Goal: Information Seeking & Learning: Learn about a topic

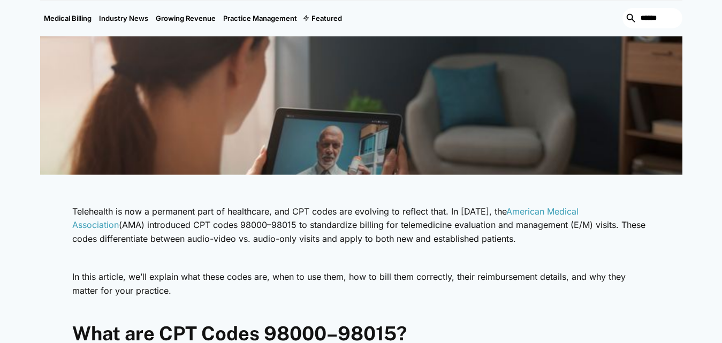
scroll to position [428, 0]
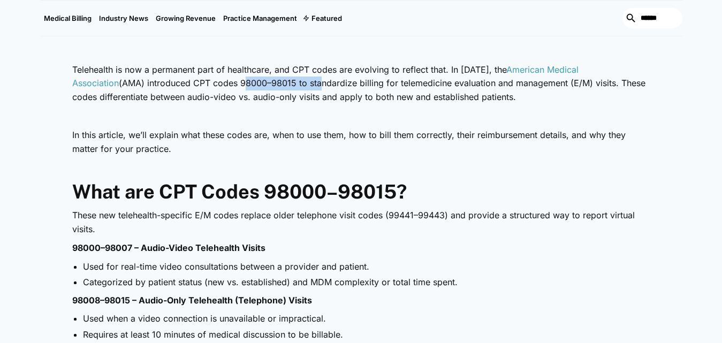
drag, startPoint x: 244, startPoint y: 83, endPoint x: 318, endPoint y: 83, distance: 74.4
click at [318, 83] on p "Telehealth is now a permanent part of healthcare, and CPT codes are evolving to…" at bounding box center [361, 83] width 578 height 41
drag, startPoint x: 314, startPoint y: 81, endPoint x: 254, endPoint y: 81, distance: 59.9
click at [254, 81] on p "Telehealth is now a permanent part of healthcare, and CPT codes are evolving to…" at bounding box center [361, 83] width 578 height 41
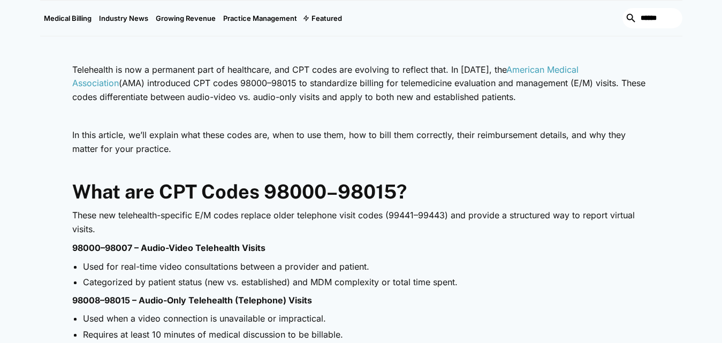
click at [246, 81] on p "Telehealth is now a permanent part of healthcare, and CPT codes are evolving to…" at bounding box center [361, 83] width 578 height 41
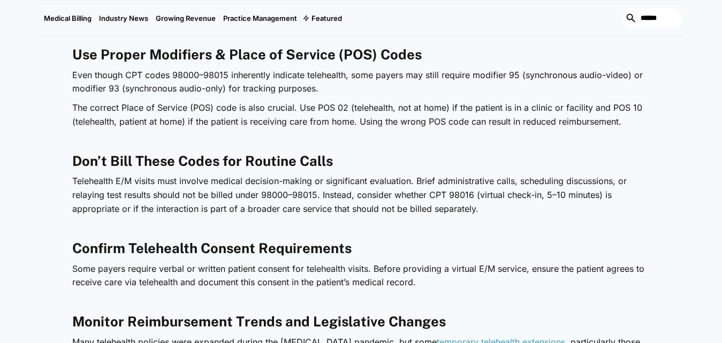
scroll to position [1445, 0]
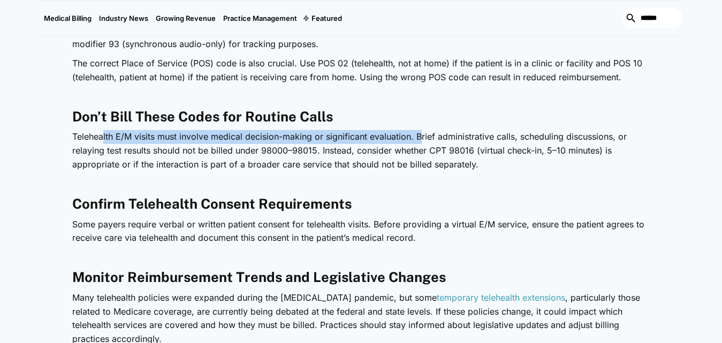
drag, startPoint x: 193, startPoint y: 138, endPoint x: 423, endPoint y: 140, distance: 230.1
click at [423, 140] on p "Telehealth E/M visits must involve medical decision-making or significant evalu…" at bounding box center [361, 150] width 578 height 41
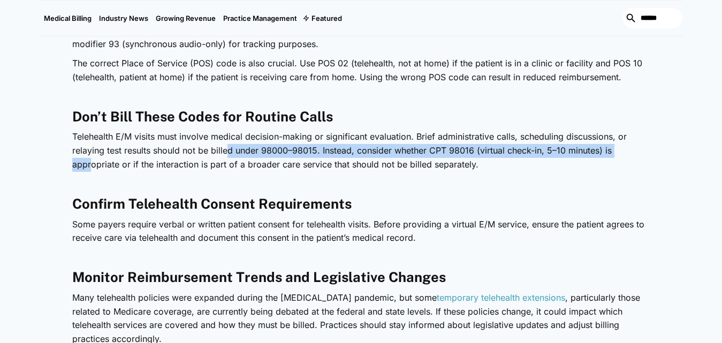
drag, startPoint x: 91, startPoint y: 158, endPoint x: 225, endPoint y: 157, distance: 134.3
click at [225, 157] on p "Telehealth E/M visits must involve medical decision-making or significant evalu…" at bounding box center [361, 150] width 578 height 41
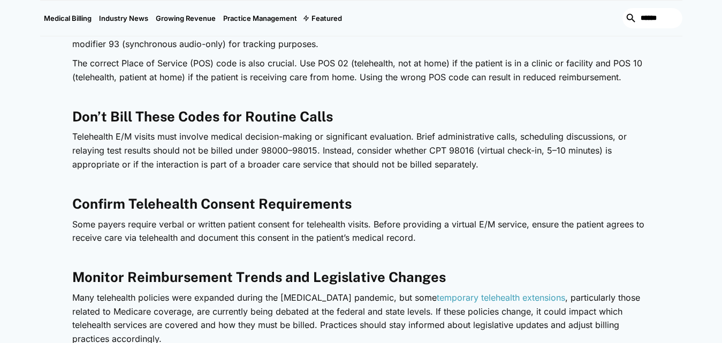
click at [129, 162] on p "Telehealth E/M visits must involve medical decision-making or significant evalu…" at bounding box center [361, 150] width 578 height 41
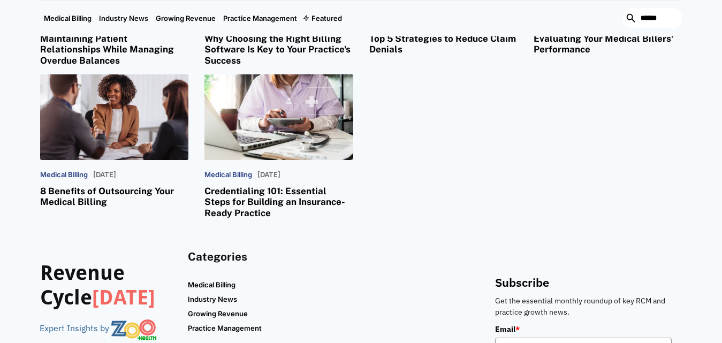
scroll to position [3361, 0]
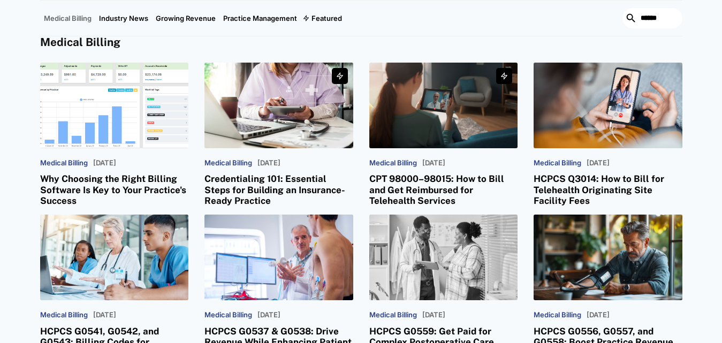
scroll to position [268, 0]
